Goal: Find specific page/section: Find specific page/section

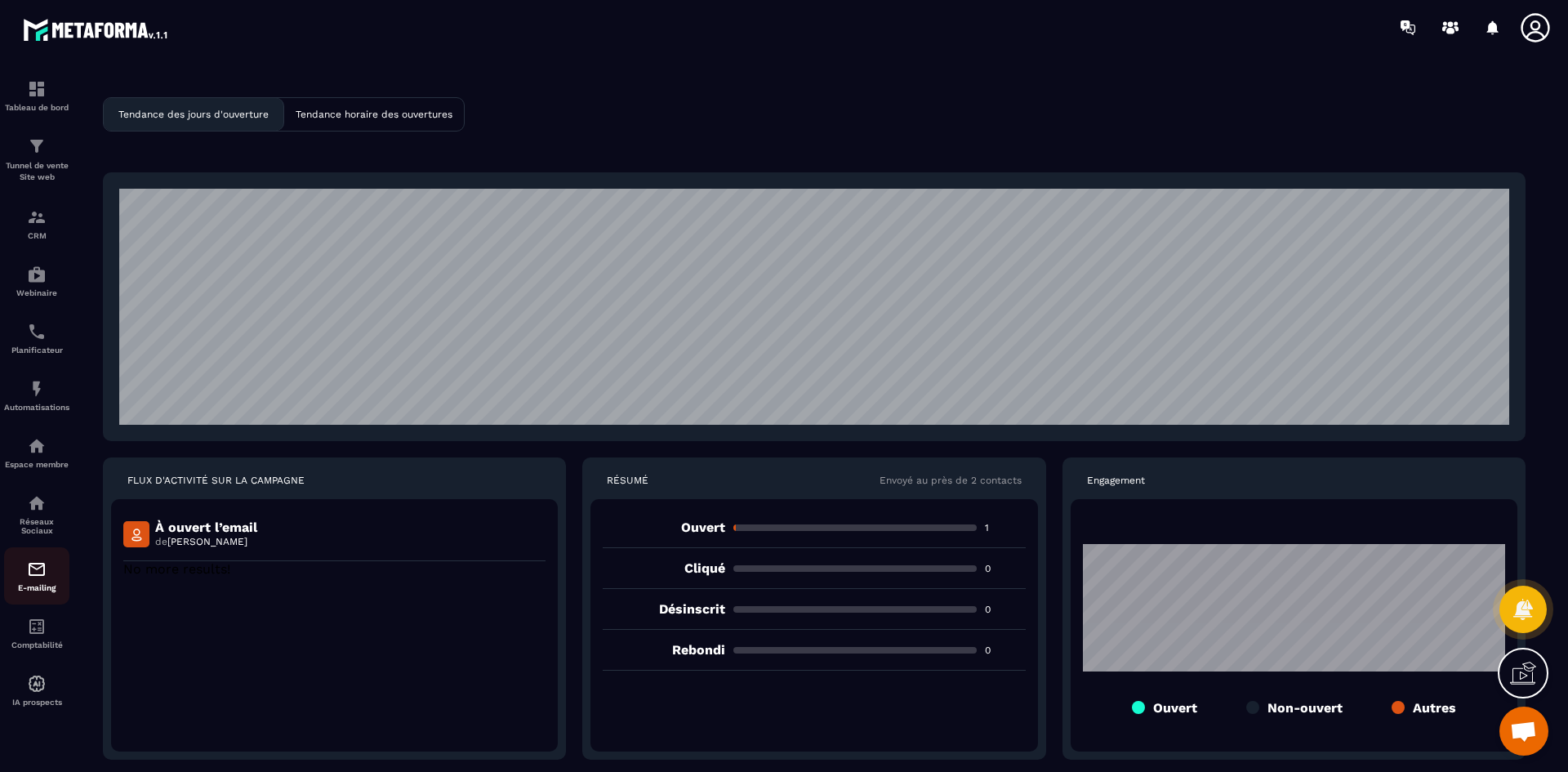
click at [33, 580] on div "E-mailing" at bounding box center [36, 576] width 65 height 33
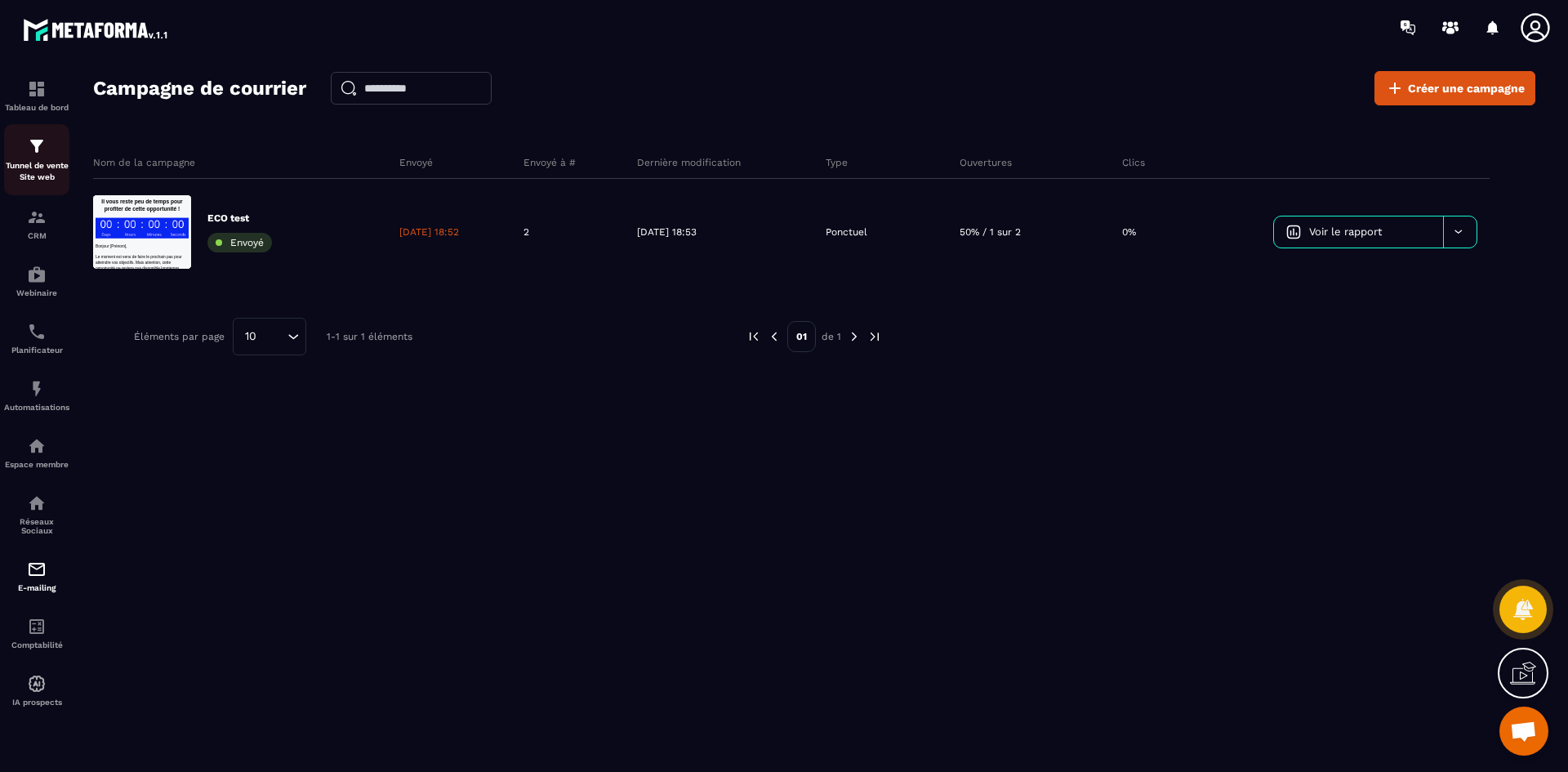
click at [45, 161] on p "Tunnel de vente Site web" at bounding box center [36, 171] width 65 height 23
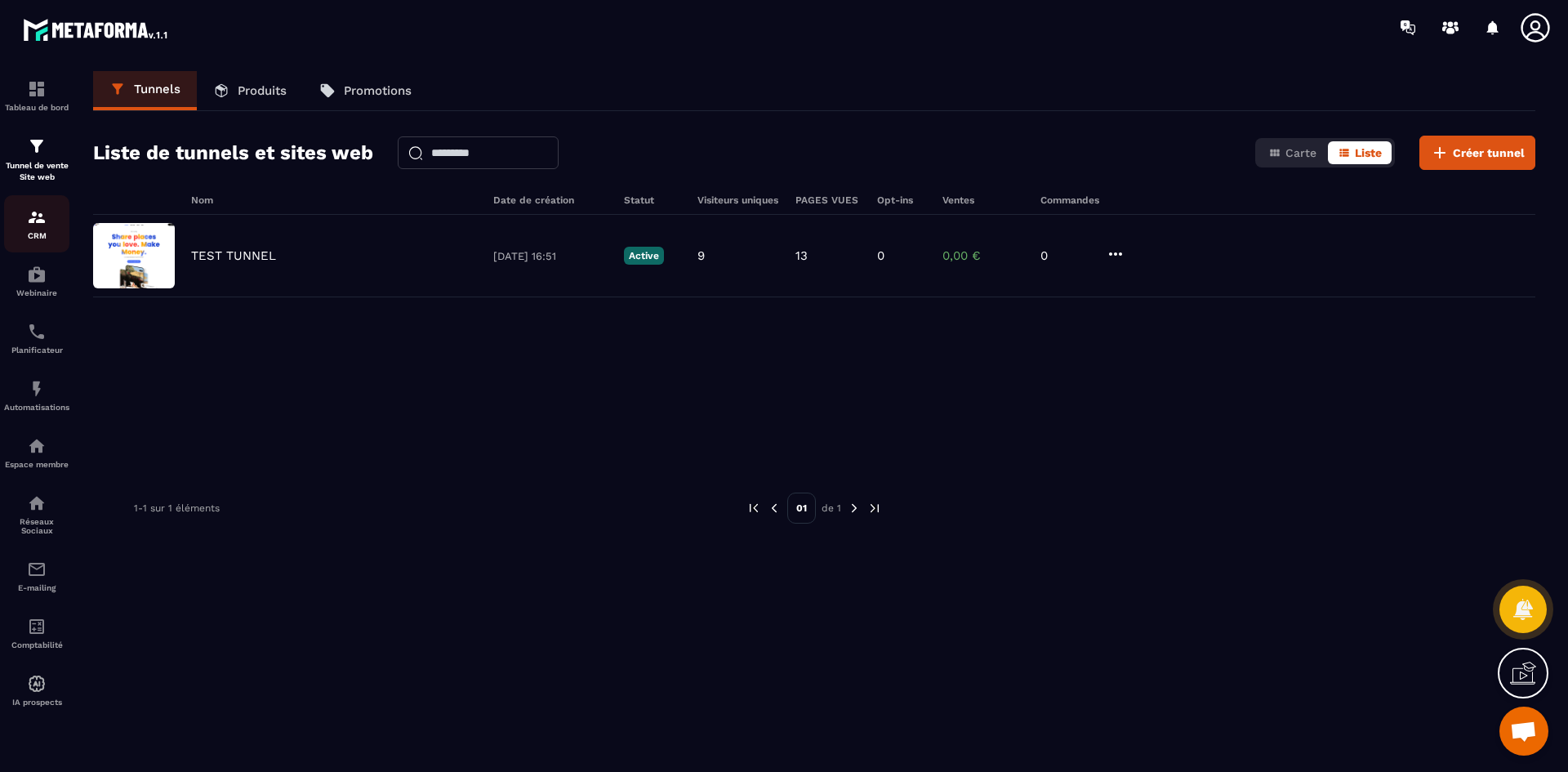
click at [47, 226] on div "CRM" at bounding box center [36, 224] width 65 height 33
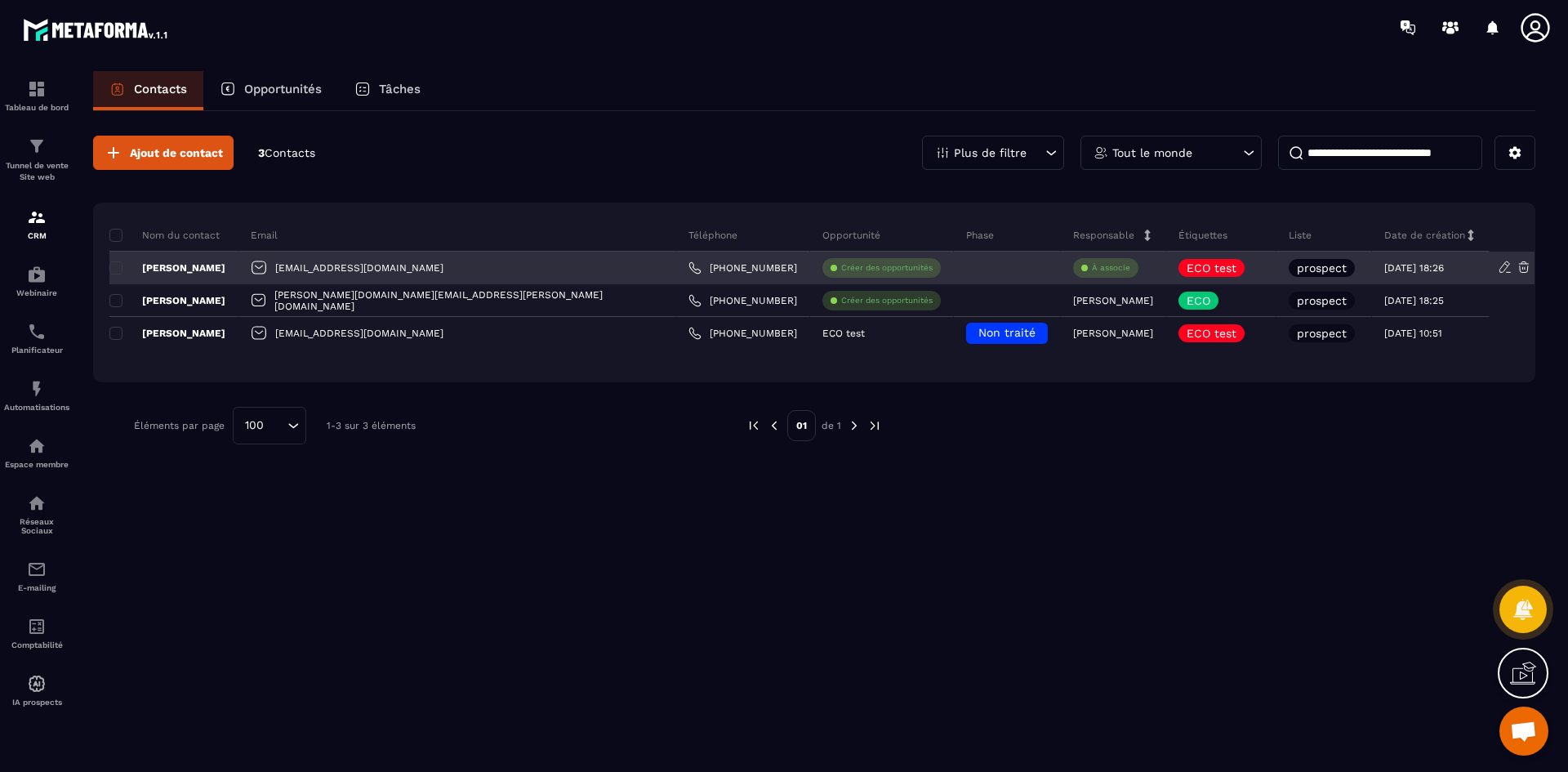
click at [194, 270] on p "[PERSON_NAME]" at bounding box center [167, 267] width 116 height 13
click at [217, 270] on p "[PERSON_NAME]" at bounding box center [167, 267] width 116 height 13
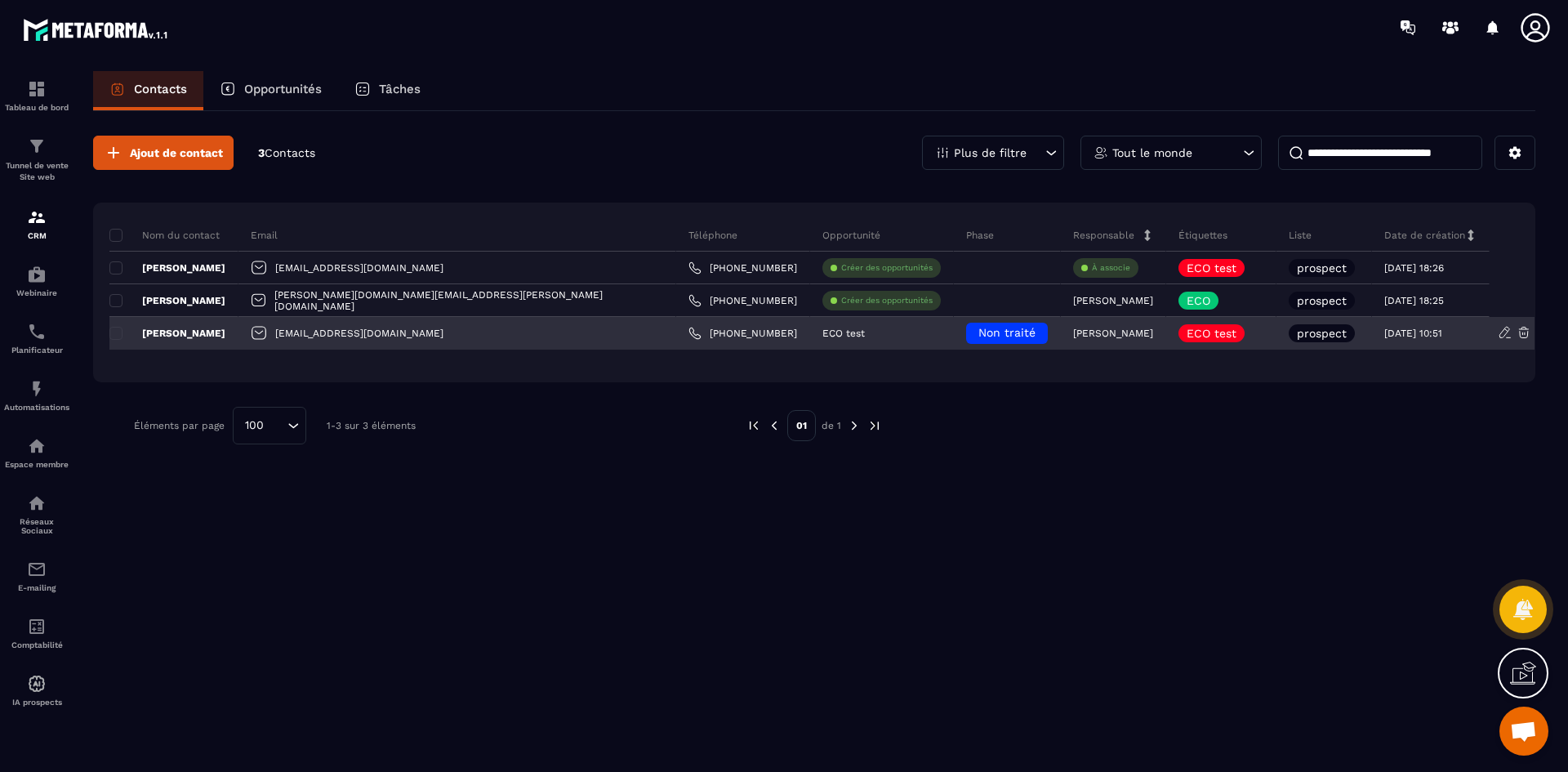
click at [202, 333] on p "[PERSON_NAME]" at bounding box center [167, 333] width 116 height 13
